Goal: Check status: Check status

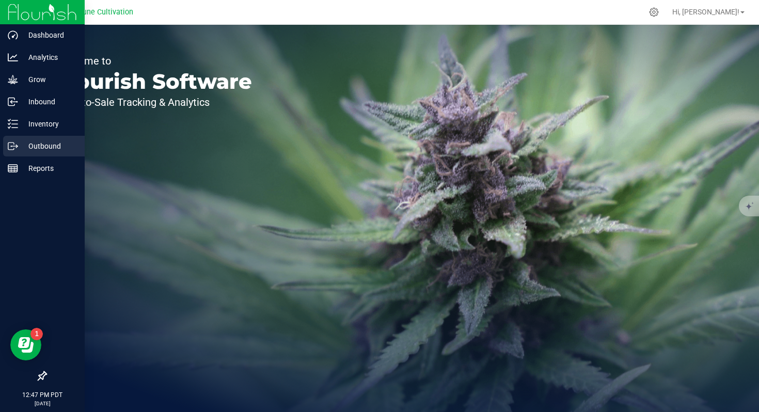
click at [22, 151] on p "Outbound" at bounding box center [49, 146] width 62 height 12
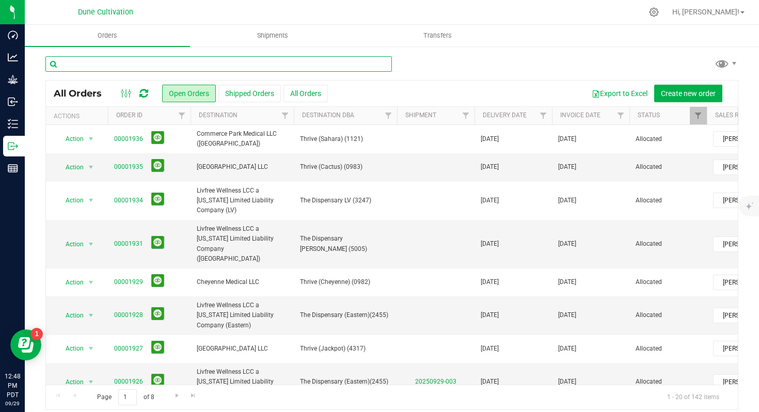
click at [255, 65] on input "text" at bounding box center [218, 63] width 347 height 15
click at [242, 90] on button "Shipped Orders" at bounding box center [249, 94] width 62 height 18
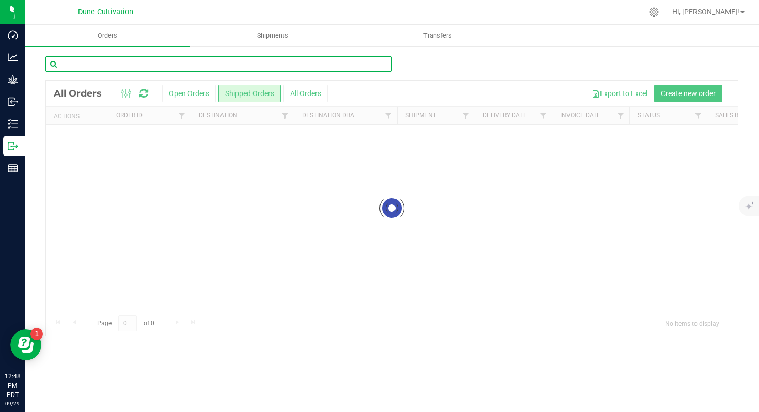
click at [196, 69] on input "text" at bounding box center [218, 63] width 347 height 15
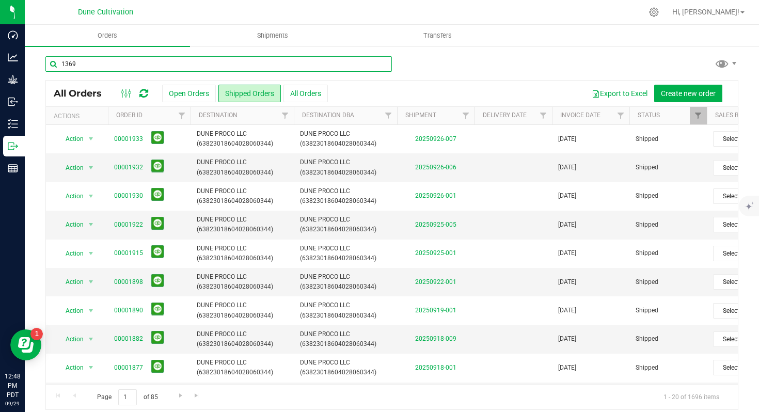
type input "1369"
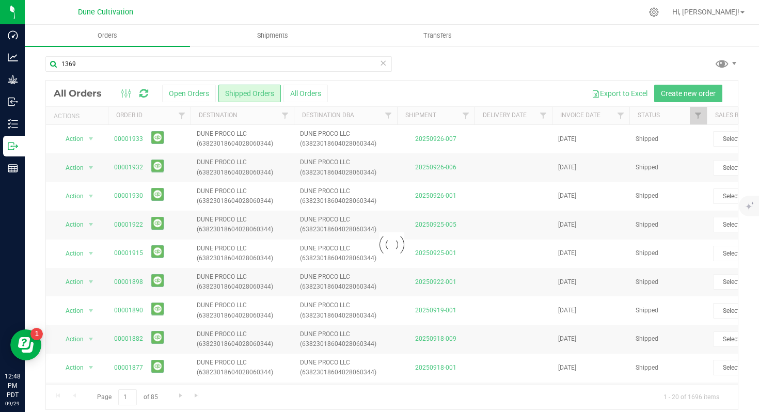
drag, startPoint x: 409, startPoint y: 68, endPoint x: 419, endPoint y: 66, distance: 11.0
click at [419, 66] on div "1369" at bounding box center [391, 68] width 693 height 24
